Goal: Task Accomplishment & Management: Manage account settings

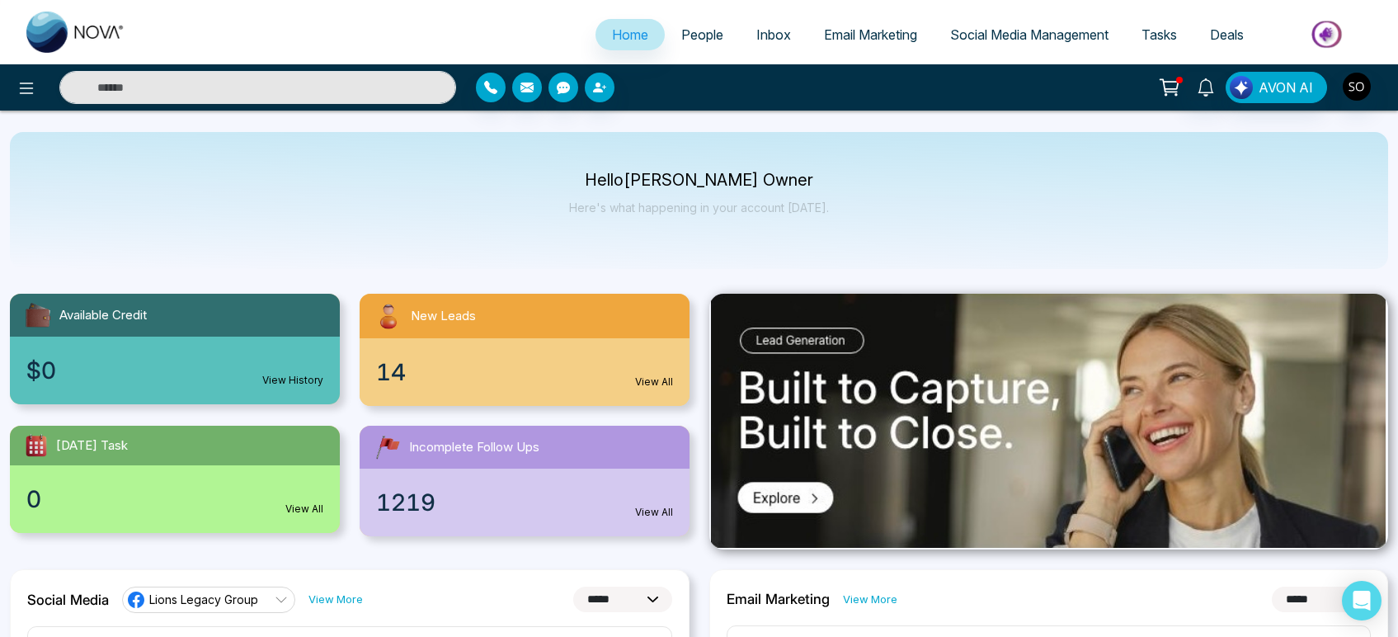
select select "*"
click at [703, 35] on span "People" at bounding box center [702, 34] width 42 height 16
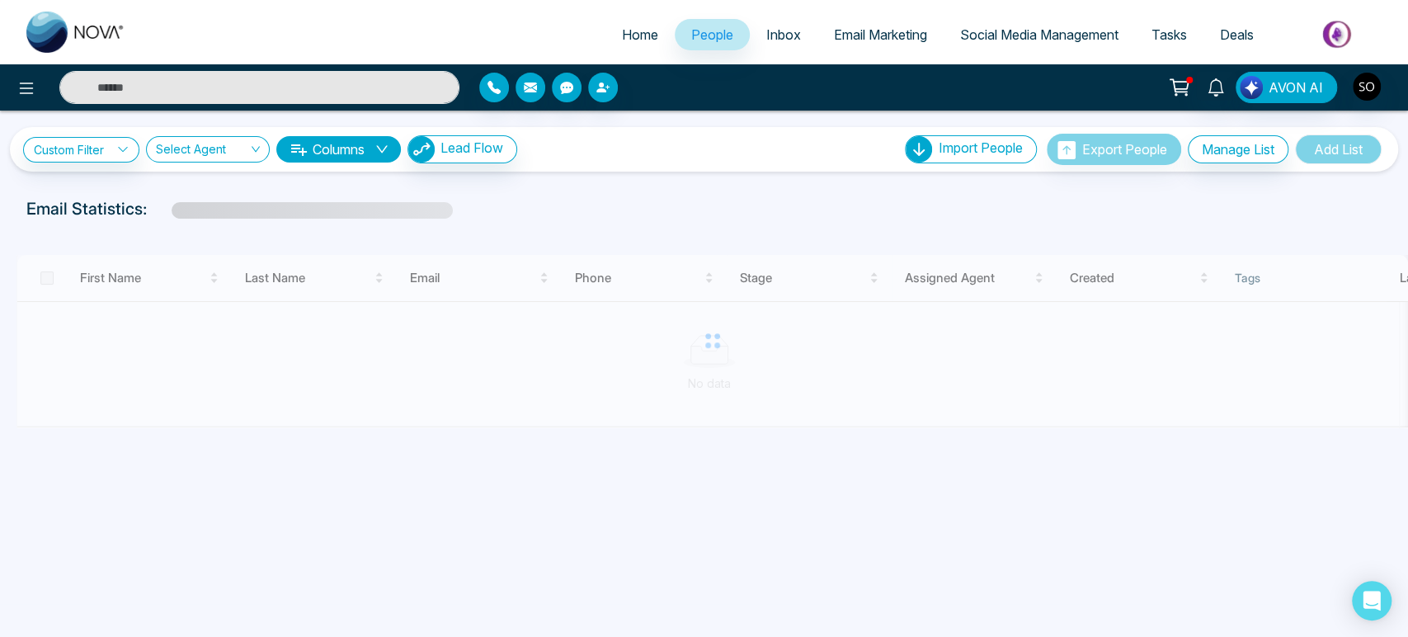
click at [311, 92] on input "text" at bounding box center [259, 87] width 400 height 33
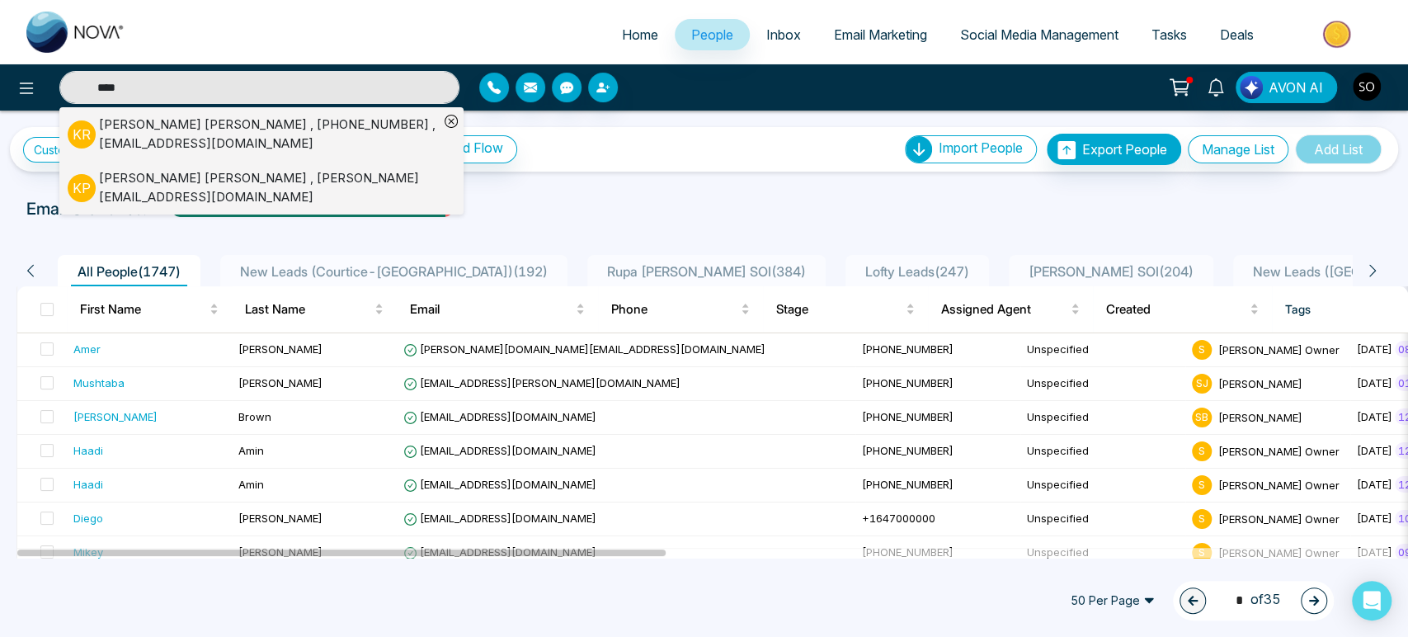
type input "****"
click at [221, 136] on div "[PERSON_NAME] , [PHONE_NUMBER] , [EMAIL_ADDRESS][DOMAIN_NAME]" at bounding box center [269, 133] width 340 height 37
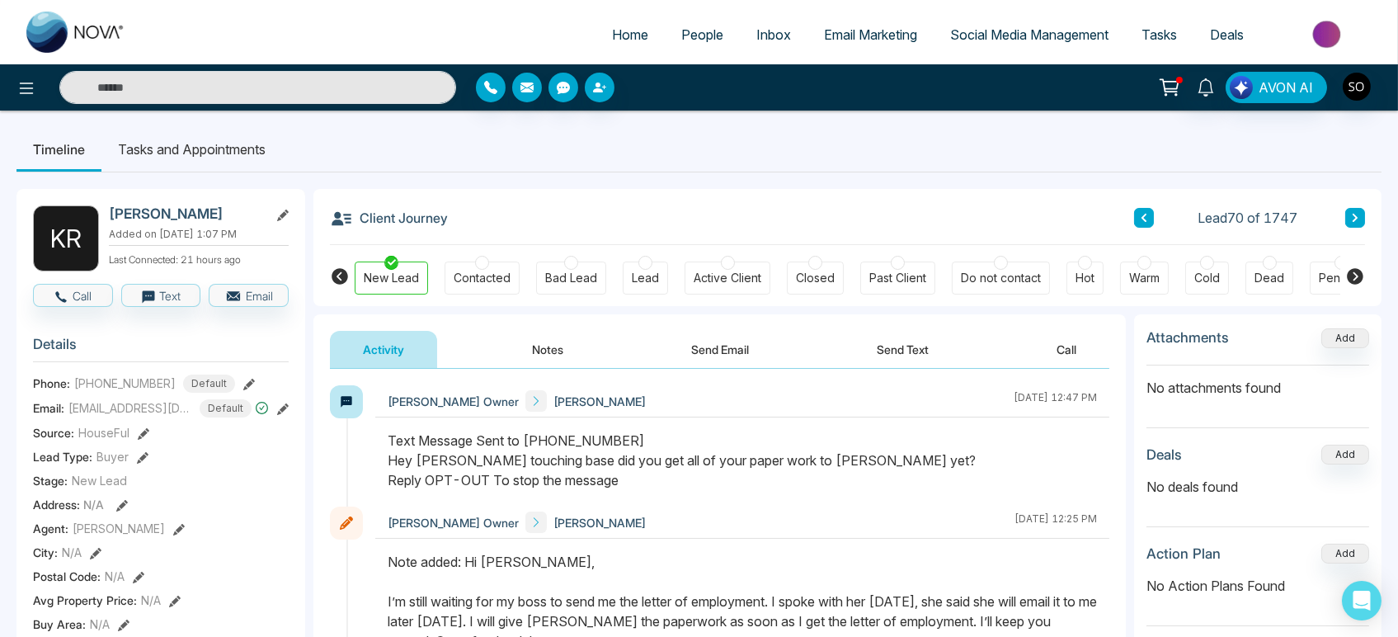
click at [728, 279] on div "Active Client" at bounding box center [728, 278] width 68 height 16
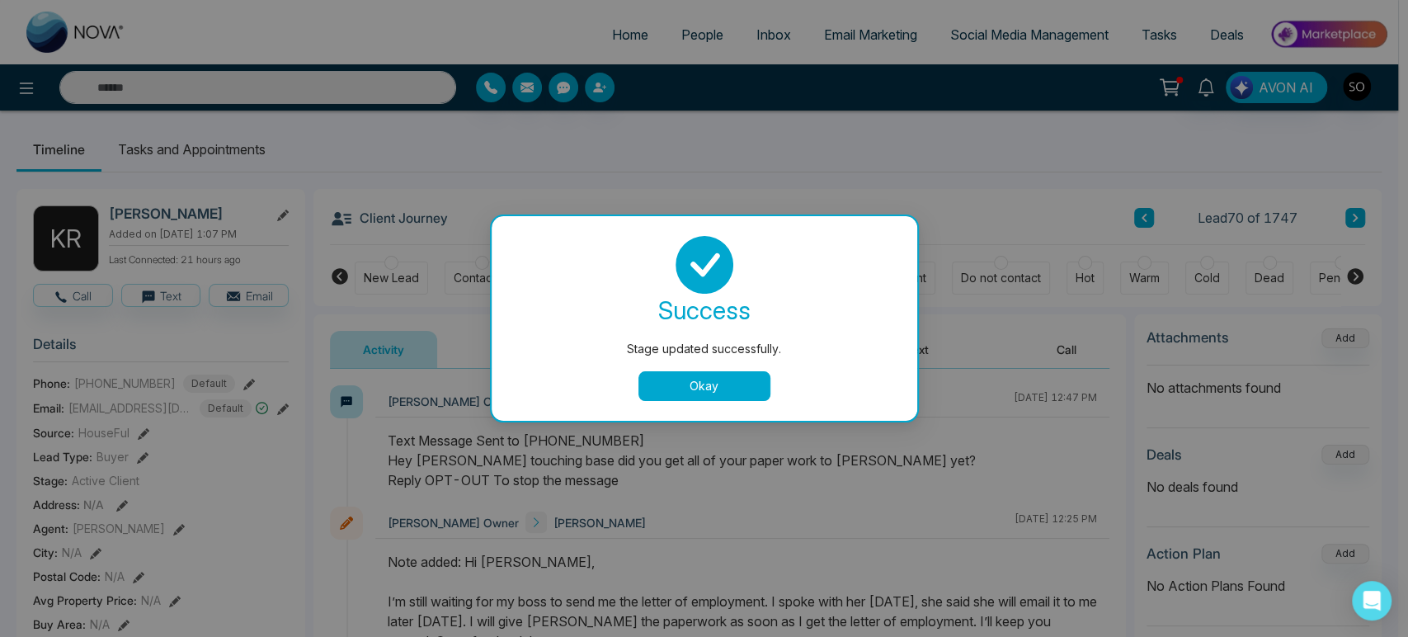
click at [701, 383] on button "Okay" at bounding box center [704, 386] width 132 height 30
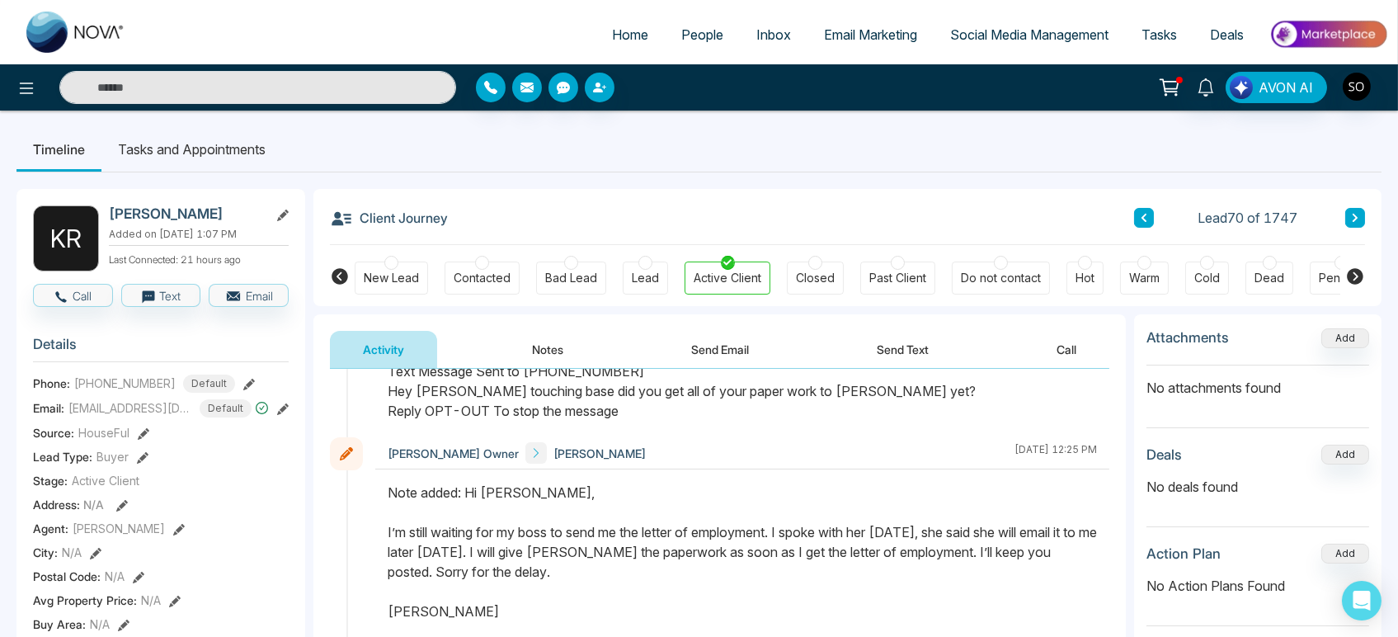
scroll to position [183, 0]
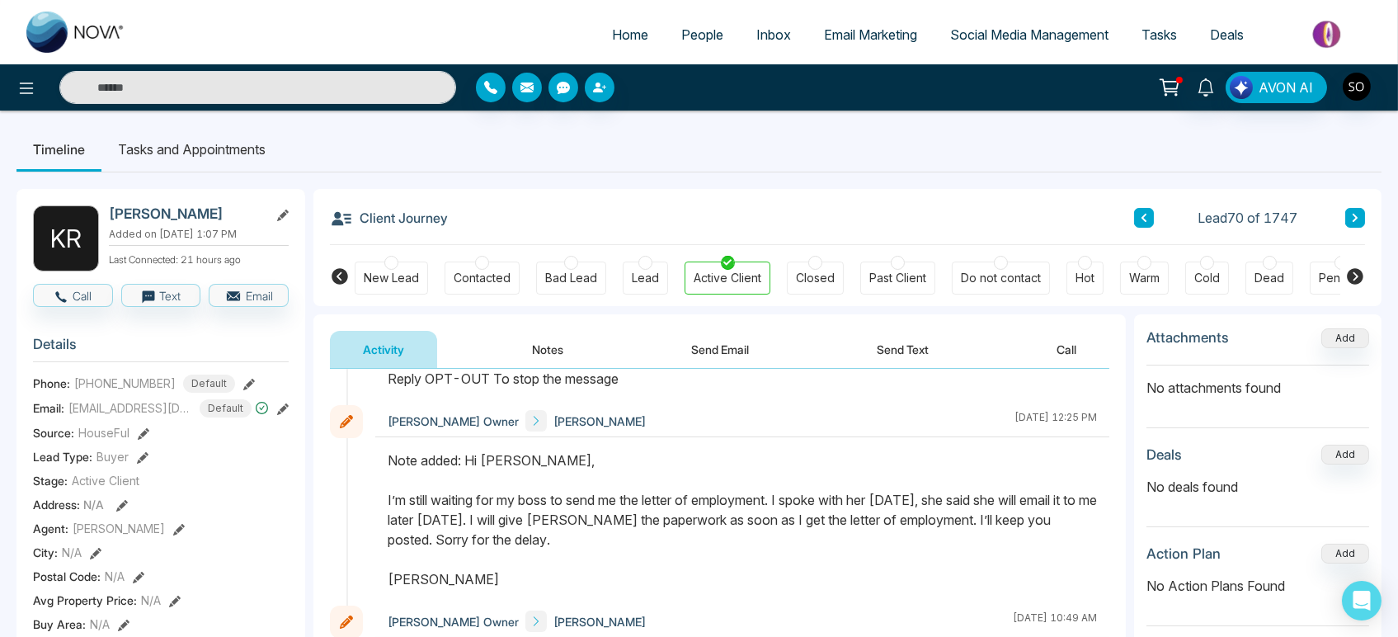
click at [542, 354] on button "Notes" at bounding box center [547, 349] width 97 height 37
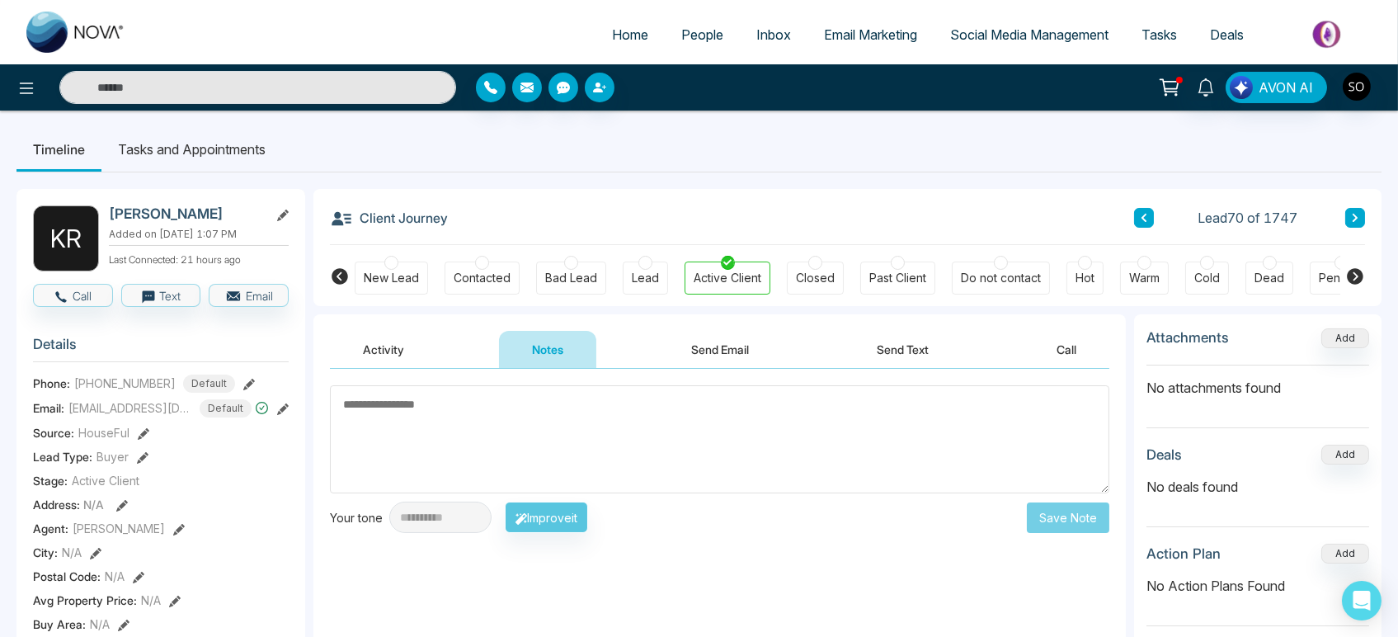
click at [512, 429] on textarea at bounding box center [719, 439] width 779 height 108
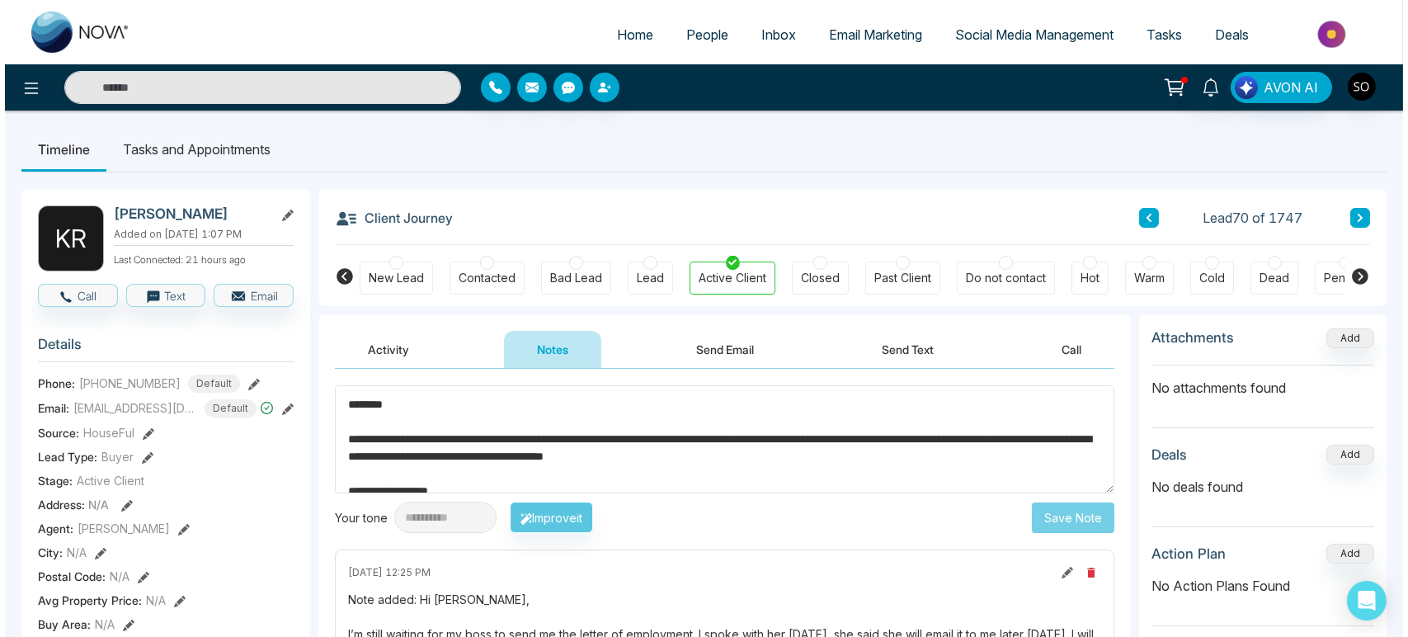
scroll to position [40, 0]
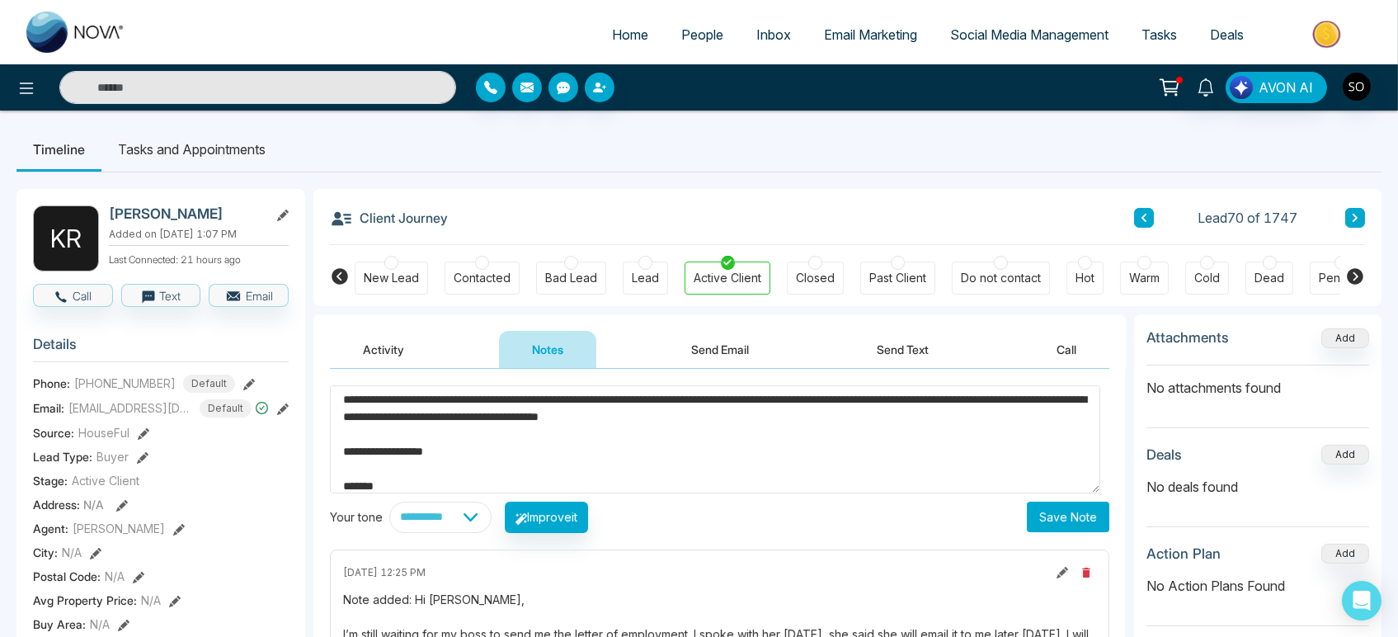
type textarea "**********"
click at [1045, 529] on button "Save Note" at bounding box center [1068, 516] width 82 height 31
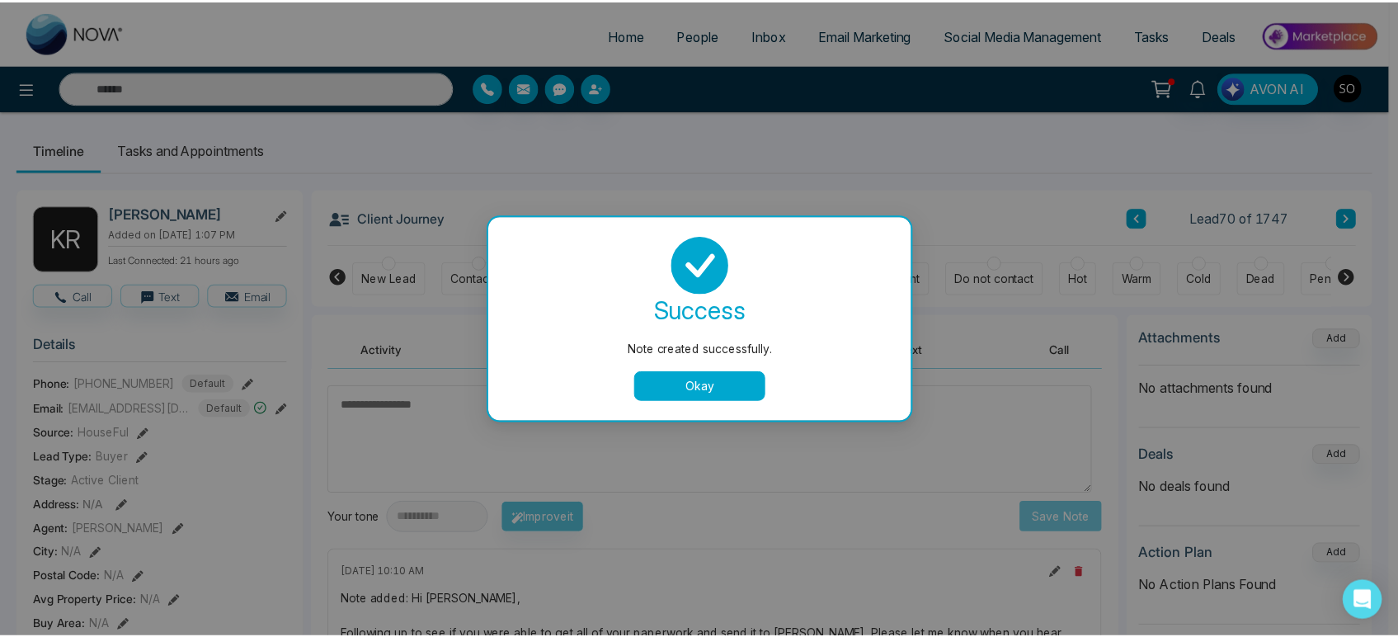
scroll to position [0, 0]
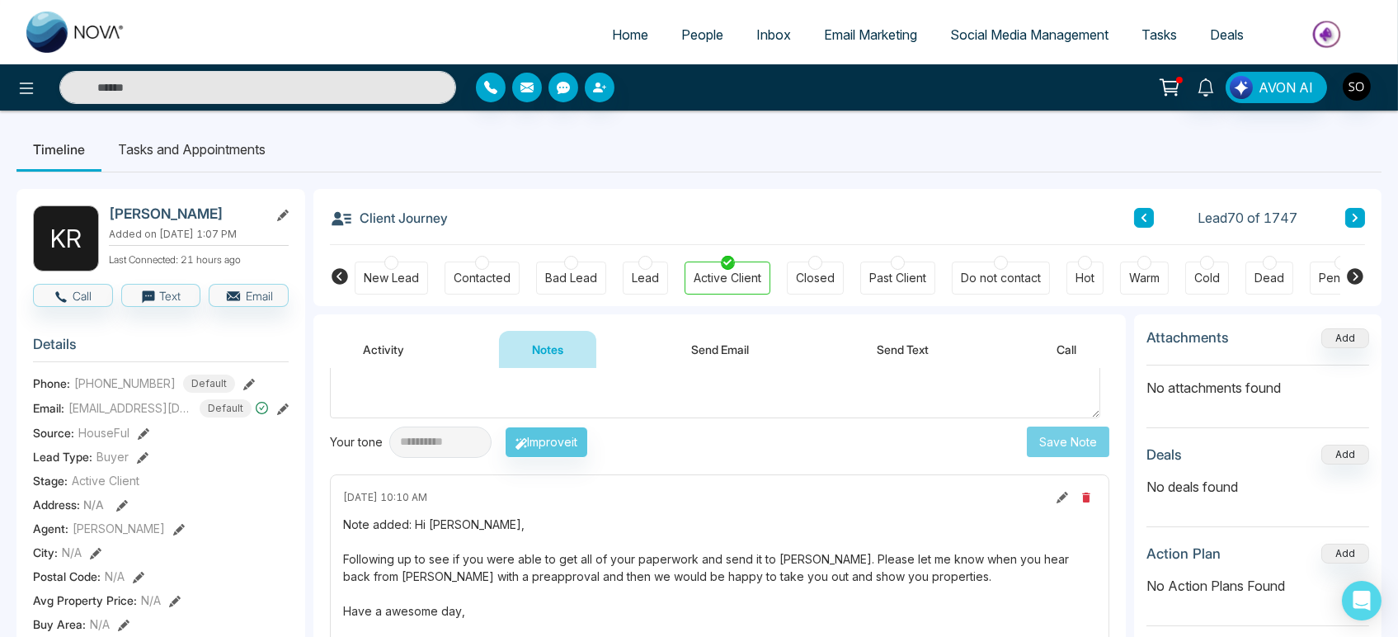
scroll to position [167, 0]
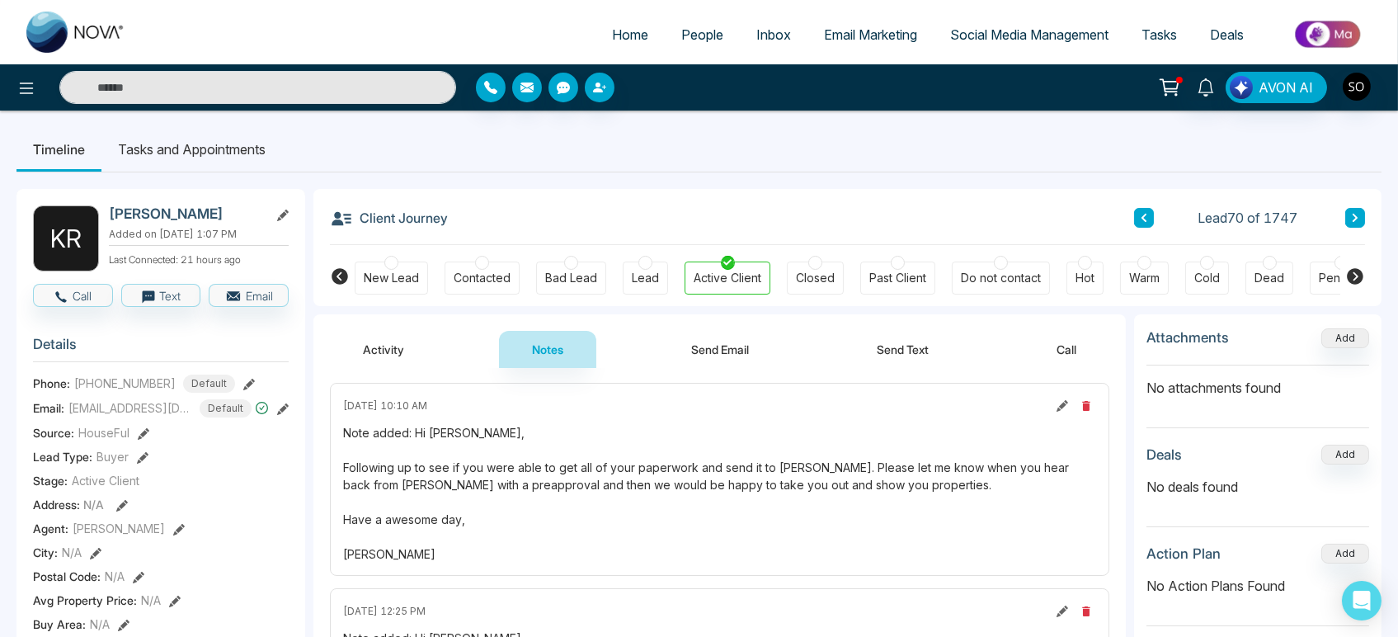
click at [430, 351] on button "Activity" at bounding box center [383, 349] width 107 height 37
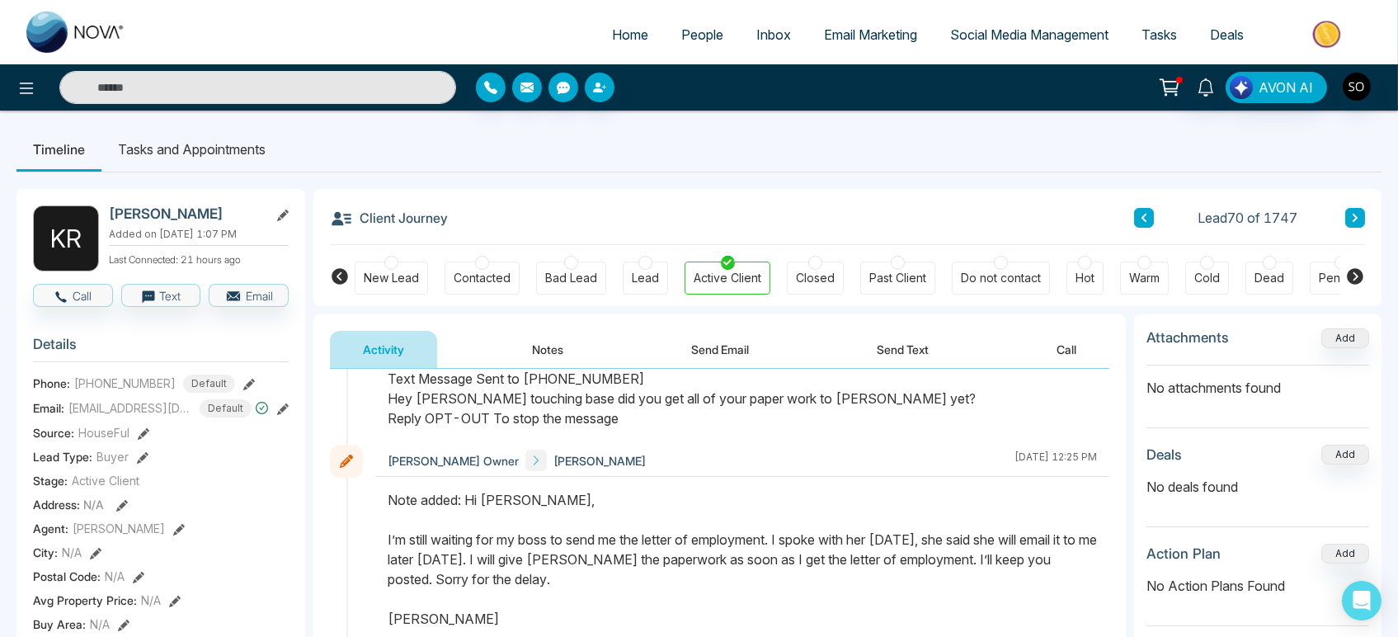
scroll to position [366, 0]
